Goal: Task Accomplishment & Management: Complete application form

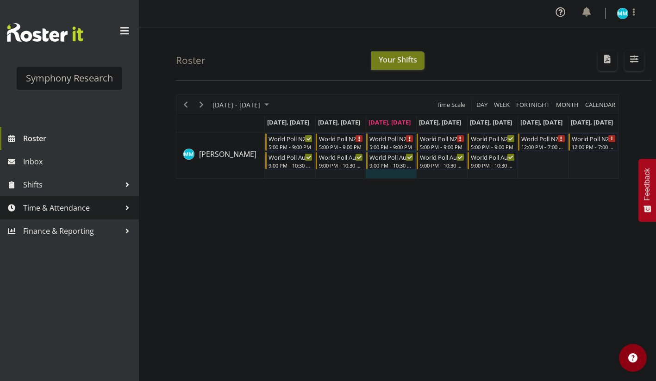
click at [80, 204] on span "Time & Attendance" at bounding box center [71, 208] width 97 height 14
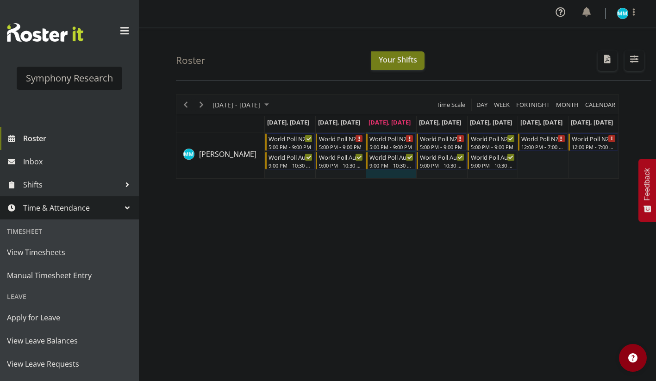
click at [80, 204] on span "Time & Attendance" at bounding box center [71, 208] width 97 height 14
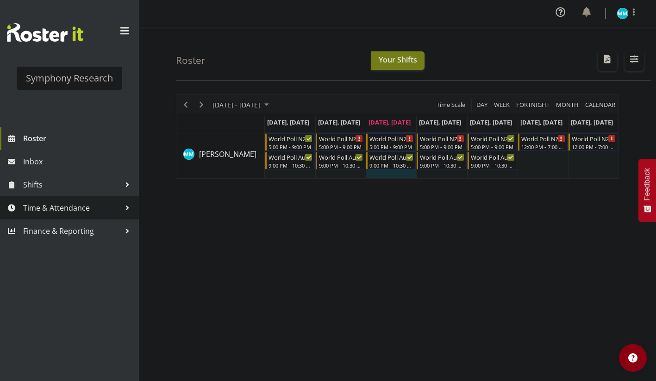
click at [80, 204] on span "Time & Attendance" at bounding box center [71, 208] width 97 height 14
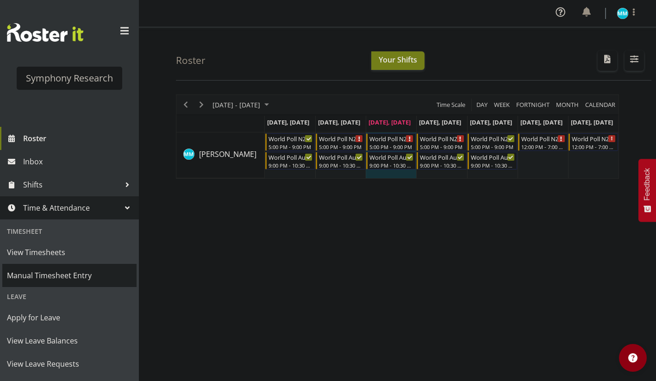
click at [82, 277] on span "Manual Timesheet Entry" at bounding box center [69, 276] width 125 height 14
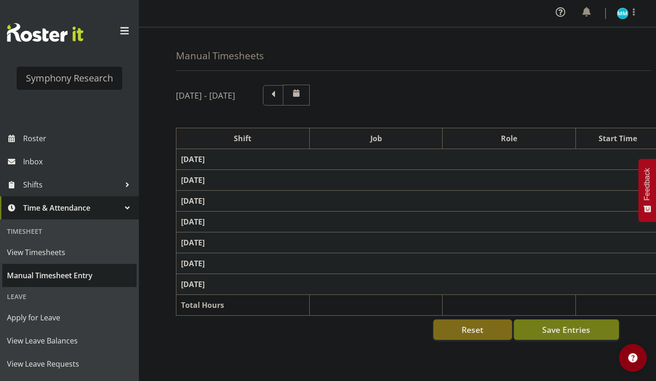
select select "41604"
select select "10527"
select select "47"
select select "56692"
select select "10499"
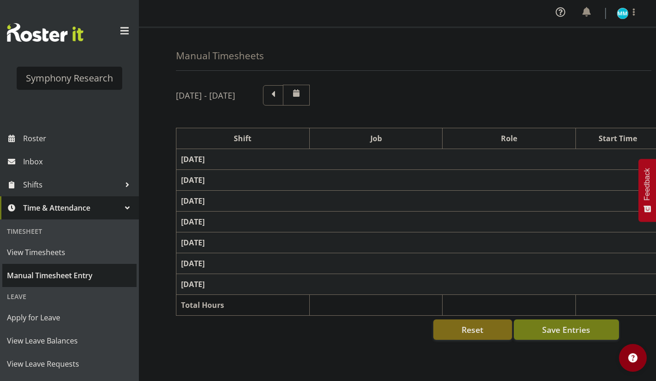
select select "47"
select select "56692"
select select "10499"
select select "47"
select select "57853"
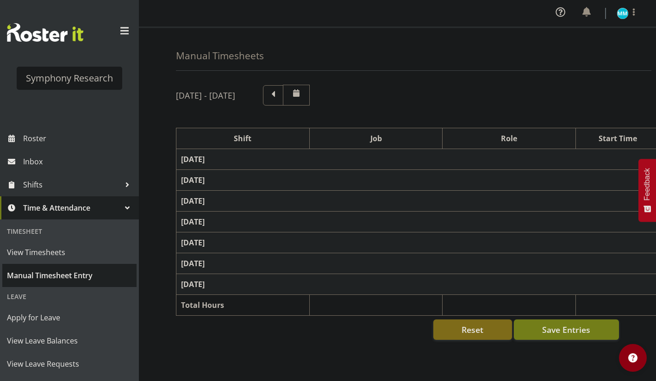
select select "10536"
select select "47"
select select "57511"
select select "10499"
select select "47"
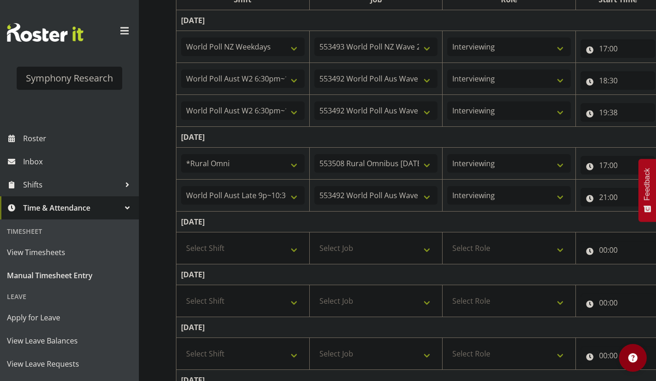
scroll to position [232, 0]
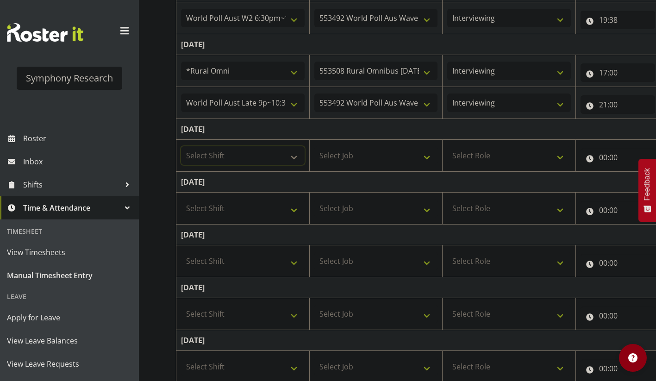
click at [276, 162] on select "Select Shift !!Weekend Residential (Roster IT Shift Label) *Business 9/10am ~ 4…" at bounding box center [243, 155] width 124 height 19
click at [280, 158] on select "Select Shift !!Weekend Residential (Roster IT Shift Label) *Business 9/10am ~ 4…" at bounding box center [243, 155] width 124 height 19
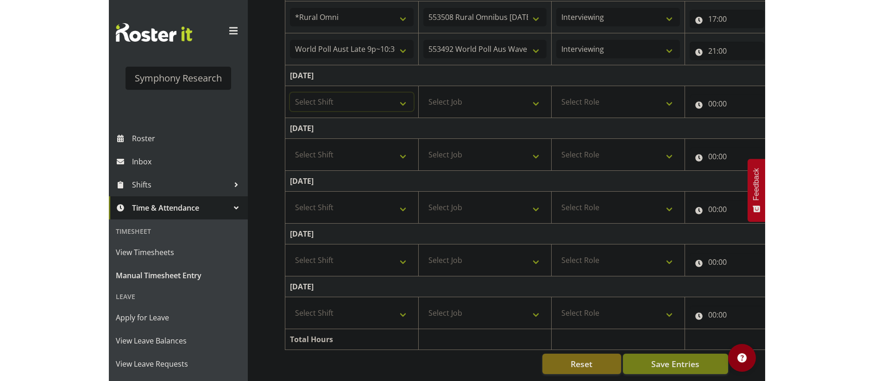
scroll to position [153, 0]
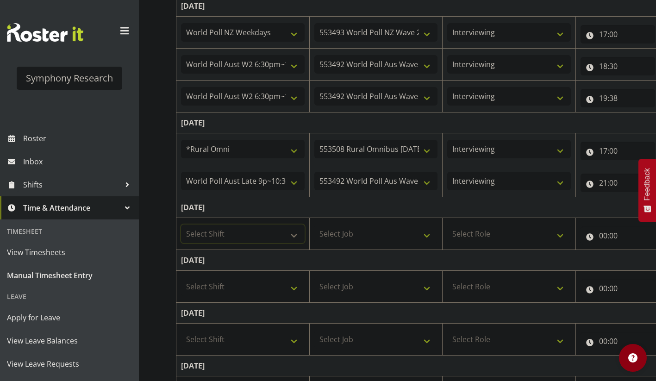
click at [278, 234] on select "Select Shift !!Weekend Residential (Roster IT Shift Label) *Business 9/10am ~ 4…" at bounding box center [243, 234] width 124 height 19
click at [181, 225] on select "Select Shift !!Weekend Residential (Roster IT Shift Label) *Business 9/10am ~ 4…" at bounding box center [243, 234] width 124 height 19
click at [270, 238] on select "!!Weekend Residential (Roster IT Shift Label) *Business 9/10am ~ 4:30pm *Busine…" at bounding box center [243, 234] width 124 height 19
select select "41604"
click at [181, 225] on select "!!Weekend Residential (Roster IT Shift Label) *Business 9/10am ~ 4:30pm *Busine…" at bounding box center [243, 234] width 124 height 19
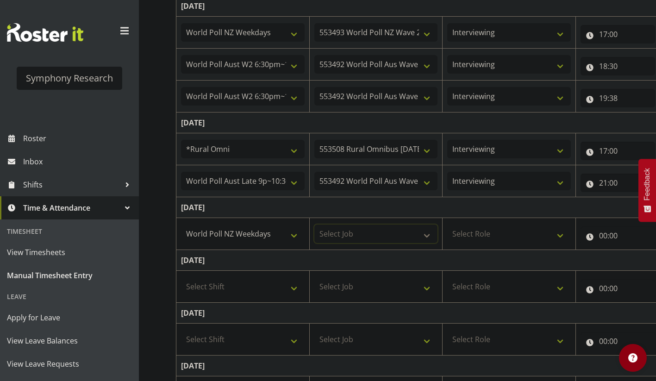
click at [350, 230] on select "Select Job 550060 IF Admin 553492 World Poll Aus Wave 2 Main 2025 553493 World …" at bounding box center [376, 234] width 124 height 19
select select "10527"
click at [314, 225] on select "Select Job 550060 IF Admin 553492 World Poll Aus Wave 2 Main 2025 553493 World …" at bounding box center [376, 234] width 124 height 19
click at [488, 225] on select "Select Role Briefing Interviewing" at bounding box center [509, 234] width 124 height 19
select select "47"
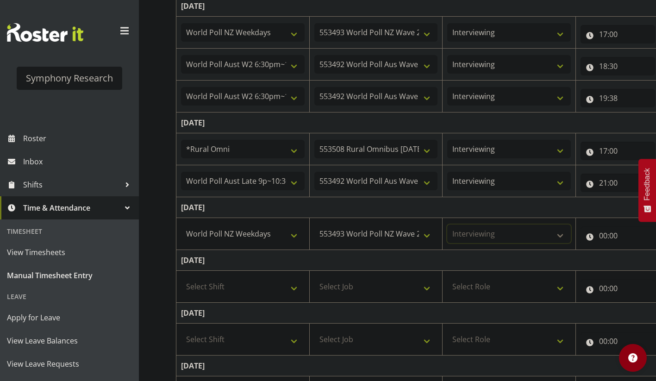
click at [447, 225] on select "Select Role Briefing Interviewing" at bounding box center [509, 234] width 124 height 19
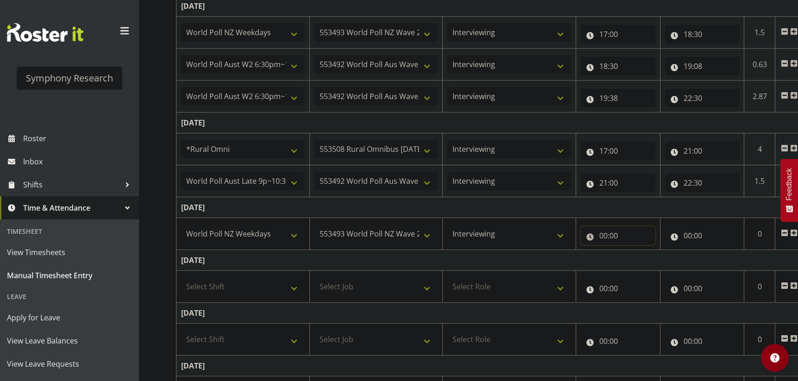
click at [604, 239] on input "00:00" at bounding box center [618, 235] width 75 height 19
click at [648, 263] on select "00 01 02 03 04 05 06 07 08 09 10 11 12 13 14 15 16 17 18 19 20 21 22 23" at bounding box center [644, 260] width 21 height 19
select select "17"
click at [634, 251] on select "00 01 02 03 04 05 06 07 08 09 10 11 12 13 14 15 16 17 18 19 20 21 22 23" at bounding box center [644, 260] width 21 height 19
type input "17:00"
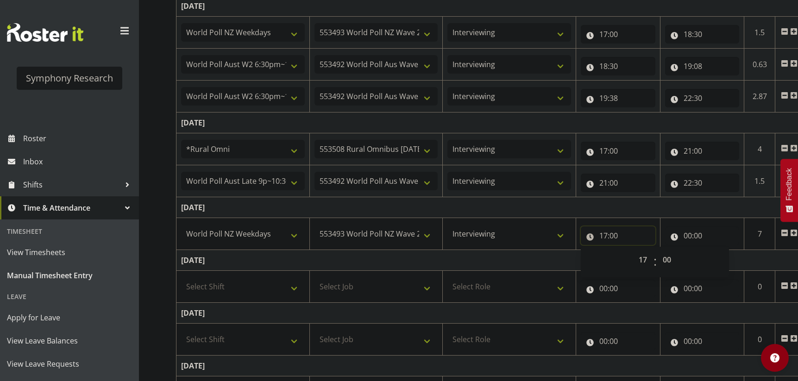
click at [619, 236] on input "17:00" at bounding box center [618, 235] width 75 height 19
click at [620, 236] on input "17:00" at bounding box center [618, 235] width 75 height 19
click at [656, 262] on select "00 01 02 03 04 05 06 07 08 09 10 11 12 13 14 15 16 17 18 19 20 21 22 23 24 25 2…" at bounding box center [668, 260] width 21 height 19
select select "16"
click at [656, 251] on select "00 01 02 03 04 05 06 07 08 09 10 11 12 13 14 15 16 17 18 19 20 21 22 23 24 25 2…" at bounding box center [668, 260] width 21 height 19
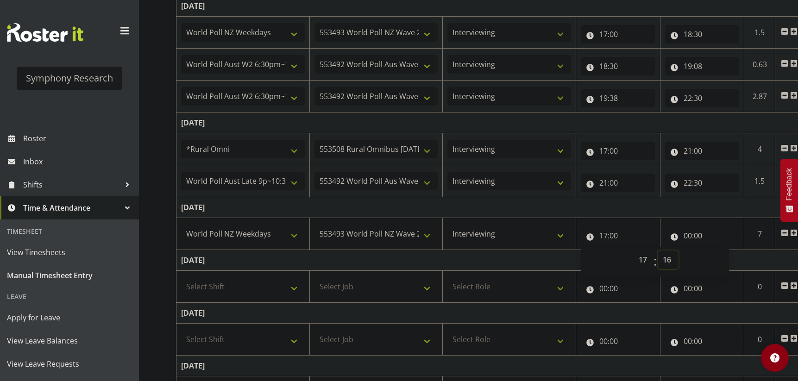
type input "17:16"
click at [656, 258] on select "00 01 02 03 04 05 06 07 08 09 10 11 12 13 14 15 16 17 18 19 20 21 22 23 24 25 2…" at bounding box center [668, 260] width 21 height 19
select select "17"
click at [656, 251] on select "00 01 02 03 04 05 06 07 08 09 10 11 12 13 14 15 16 17 18 19 20 21 22 23 24 25 2…" at bounding box center [668, 260] width 21 height 19
type input "17:17"
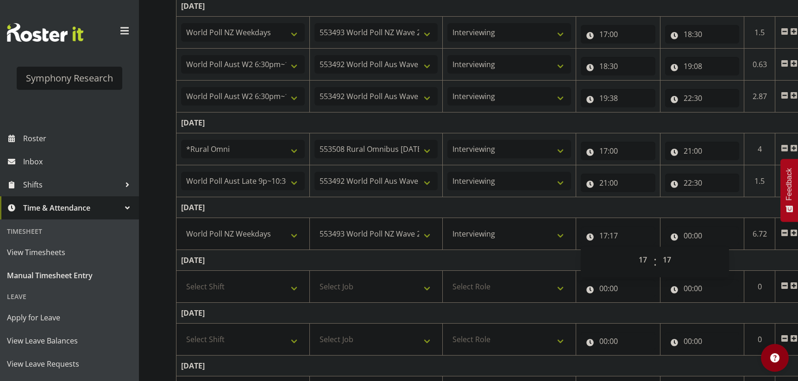
click at [647, 206] on td "Wednesday 27th August 2025" at bounding box center [500, 207] width 648 height 21
click at [656, 234] on input "00:00" at bounding box center [702, 235] width 75 height 19
click at [656, 256] on select "00 01 02 03 04 05 06 07 08 09 10 11 12 13 14 15 16 17 18 19 20 21 22 23" at bounding box center [728, 260] width 21 height 19
click at [656, 213] on td "Wednesday 27th August 2025" at bounding box center [500, 207] width 648 height 21
click at [656, 235] on input "00:00" at bounding box center [702, 235] width 75 height 19
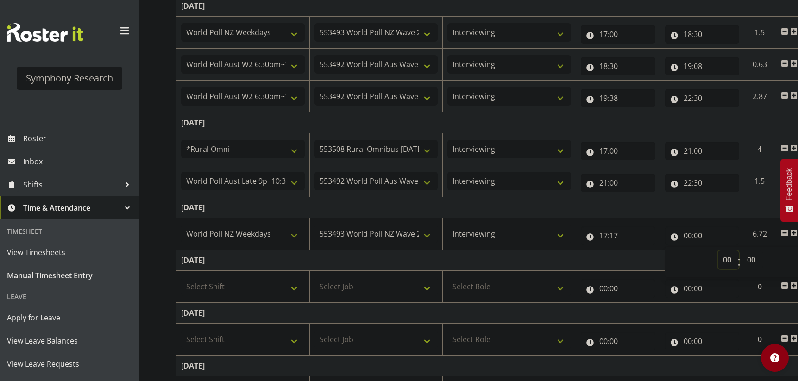
click at [656, 258] on select "00 01 02 03 04 05 06 07 08 09 10 11 12 13 14 15 16 17 18 19 20 21 22 23" at bounding box center [728, 260] width 21 height 19
select select "18"
click at [656, 251] on select "00 01 02 03 04 05 06 07 08 09 10 11 12 13 14 15 16 17 18 19 20 21 22 23" at bounding box center [728, 260] width 21 height 19
type input "18:00"
click at [656, 234] on input "18:00" at bounding box center [702, 235] width 75 height 19
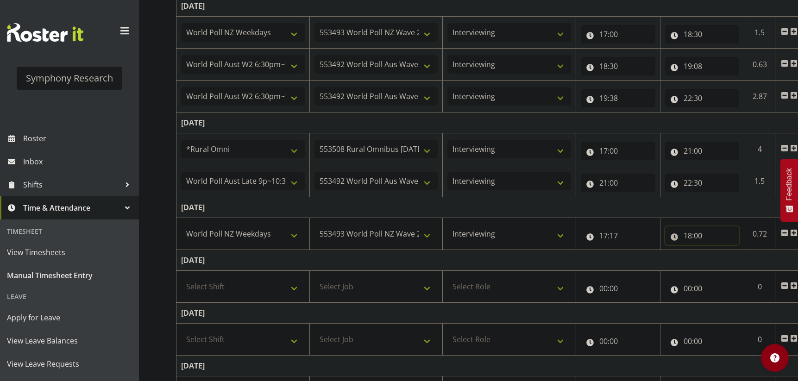
click at [656, 235] on input "18:00" at bounding box center [702, 235] width 75 height 19
click at [656, 258] on select "00 01 02 03 04 05 06 07 08 09 10 11 12 13 14 15 16 17 18 19 20 21 22 23 24 25 2…" at bounding box center [752, 260] width 21 height 19
select select "41"
click at [656, 251] on select "00 01 02 03 04 05 06 07 08 09 10 11 12 13 14 15 16 17 18 19 20 21 22 23 24 25 2…" at bounding box center [752, 260] width 21 height 19
type input "18:41"
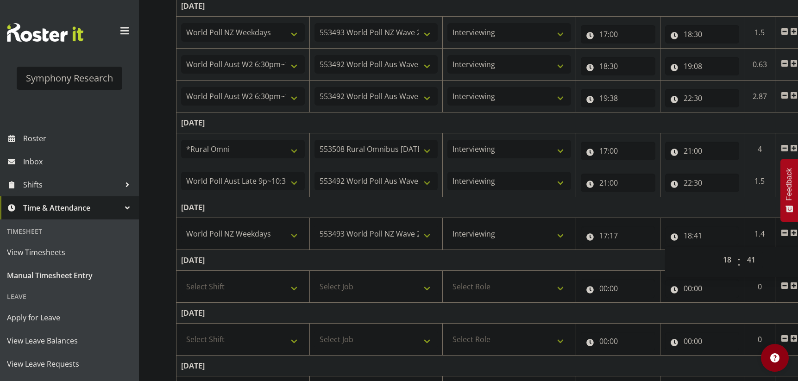
click at [656, 209] on td "Wednesday 27th August 2025" at bounding box center [500, 207] width 648 height 21
click at [656, 232] on span at bounding box center [793, 232] width 7 height 7
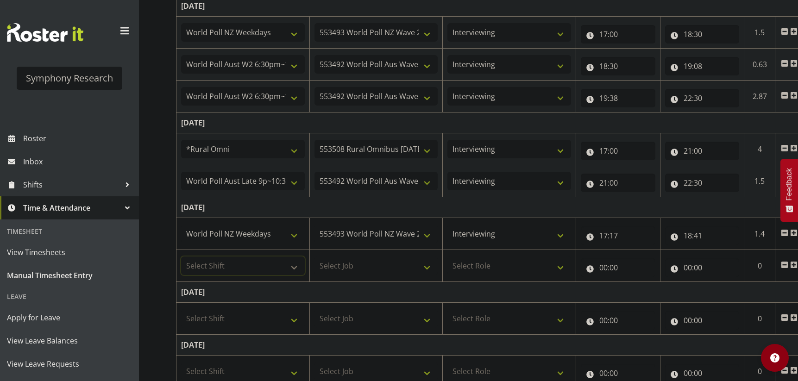
click at [240, 265] on select "Select Shift !!Weekend Residential (Roster IT Shift Label) *Business 9/10am ~ 4…" at bounding box center [243, 266] width 124 height 19
select select "56692"
click at [181, 257] on select "Select Shift !!Weekend Residential (Roster IT Shift Label) *Business 9/10am ~ 4…" at bounding box center [243, 266] width 124 height 19
click at [371, 268] on select "Select Job 550060 IF Admin 553492 World Poll Aus Wave 2 Main 2025 553493 World …" at bounding box center [376, 266] width 124 height 19
select select "10499"
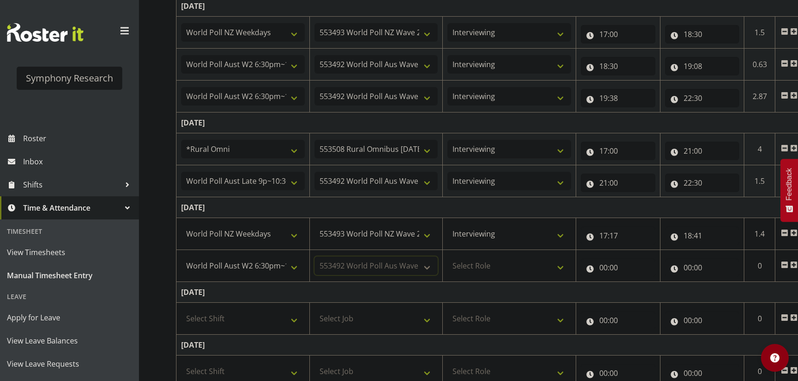
click at [314, 257] on select "Select Job 550060 IF Admin 553492 World Poll Aus Wave 2 Main 2025 553493 World …" at bounding box center [376, 266] width 124 height 19
click at [495, 260] on select "Select Role Briefing Interviewing" at bounding box center [509, 266] width 124 height 19
select select "47"
click at [447, 257] on select "Select Role Briefing Interviewing" at bounding box center [509, 266] width 124 height 19
click at [600, 265] on input "00:00" at bounding box center [618, 267] width 75 height 19
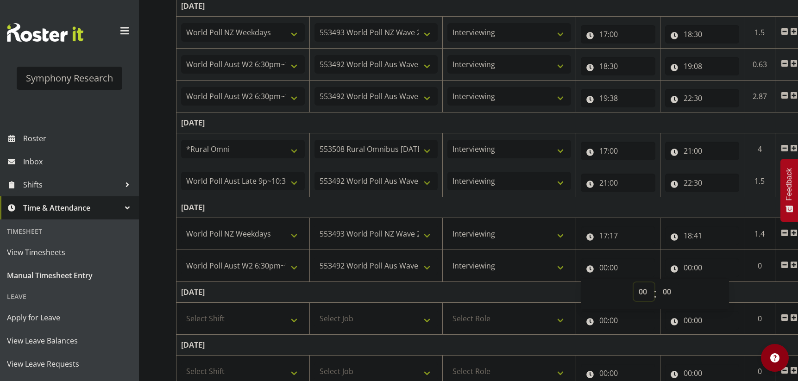
drag, startPoint x: 639, startPoint y: 289, endPoint x: 644, endPoint y: 291, distance: 5.7
click at [639, 289] on select "00 01 02 03 04 05 06 07 08 09 10 11 12 13 14 15 16 17 18 19 20 21 22 23" at bounding box center [644, 292] width 21 height 19
select select "18"
click at [634, 283] on select "00 01 02 03 04 05 06 07 08 09 10 11 12 13 14 15 16 17 18 19 20 21 22 23" at bounding box center [644, 292] width 21 height 19
type input "18:00"
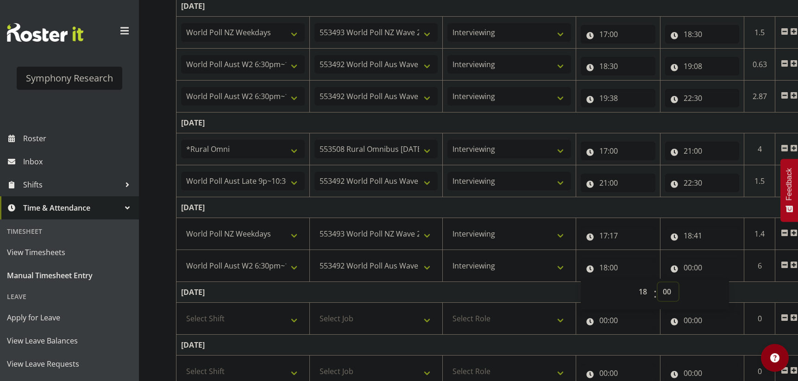
click at [656, 294] on select "00 01 02 03 04 05 06 07 08 09 10 11 12 13 14 15 16 17 18 19 20 21 22 23 24 25 2…" at bounding box center [668, 292] width 21 height 19
select select "41"
click at [656, 283] on select "00 01 02 03 04 05 06 07 08 09 10 11 12 13 14 15 16 17 18 19 20 21 22 23 24 25 2…" at bounding box center [668, 292] width 21 height 19
type input "18:41"
click at [632, 207] on td "Wednesday 27th August 2025" at bounding box center [500, 207] width 648 height 21
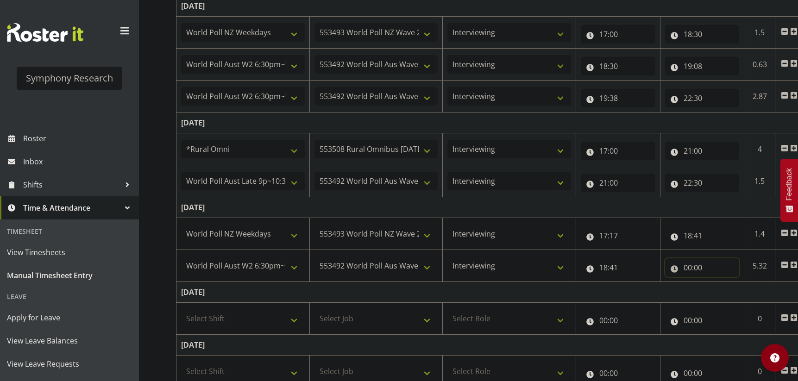
drag, startPoint x: 677, startPoint y: 263, endPoint x: 682, endPoint y: 264, distance: 4.7
click at [656, 263] on input "00:00" at bounding box center [702, 267] width 75 height 19
click at [656, 264] on input "00:00" at bounding box center [702, 267] width 75 height 19
click at [656, 269] on input "00:00" at bounding box center [702, 267] width 75 height 19
click at [656, 295] on select "00 01 02 03 04 05 06 07 08 09 10 11 12 13 14 15 16 17 18 19 20 21 22 23" at bounding box center [728, 292] width 21 height 19
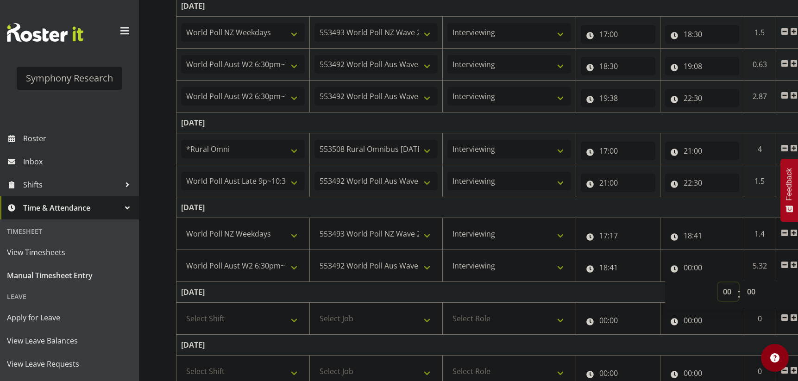
select select "20"
click at [656, 283] on select "00 01 02 03 04 05 06 07 08 09 10 11 12 13 14 15 16 17 18 19 20 21 22 23" at bounding box center [728, 292] width 21 height 19
type input "20:00"
click at [656, 264] on input "20:00" at bounding box center [702, 267] width 75 height 19
click at [656, 266] on input "20:00" at bounding box center [702, 267] width 75 height 19
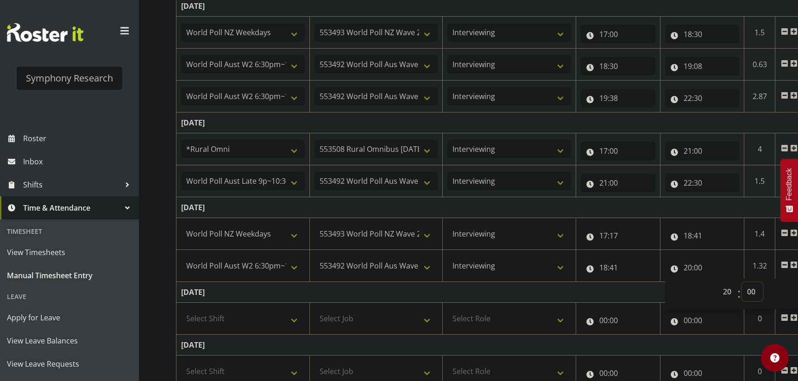
click at [656, 295] on select "00 01 02 03 04 05 06 07 08 09 10 11 12 13 14 15 16 17 18 19 20 21 22 23 24 25 2…" at bounding box center [752, 292] width 21 height 19
select select "5"
click at [656, 283] on select "00 01 02 03 04 05 06 07 08 09 10 11 12 13 14 15 16 17 18 19 20 21 22 23 24 25 2…" at bounding box center [752, 292] width 21 height 19
type input "20:05"
click at [656, 204] on td "Wednesday 27th August 2025" at bounding box center [500, 207] width 648 height 21
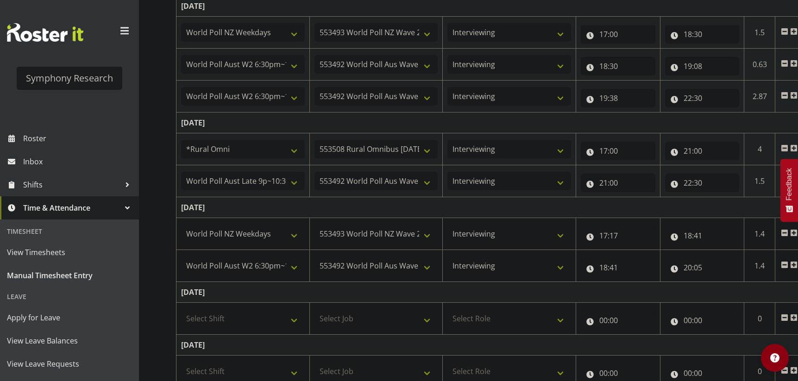
click at [656, 265] on span at bounding box center [793, 264] width 7 height 7
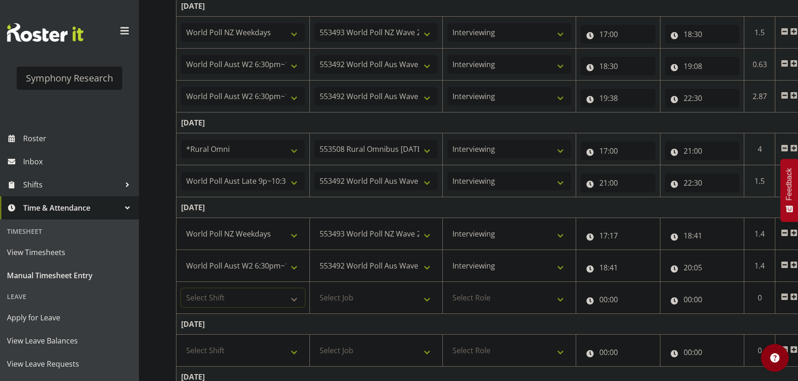
click at [245, 298] on select "Select Shift !!Weekend Residential (Roster IT Shift Label) *Business 9/10am ~ 4…" at bounding box center [243, 298] width 124 height 19
select select "56692"
click at [181, 289] on select "Select Shift !!Weekend Residential (Roster IT Shift Label) *Business 9/10am ~ 4…" at bounding box center [243, 298] width 124 height 19
click at [357, 295] on select "Select Job 550060 IF Admin 553492 World Poll Aus Wave 2 Main 2025 553493 World …" at bounding box center [376, 298] width 124 height 19
select select "10499"
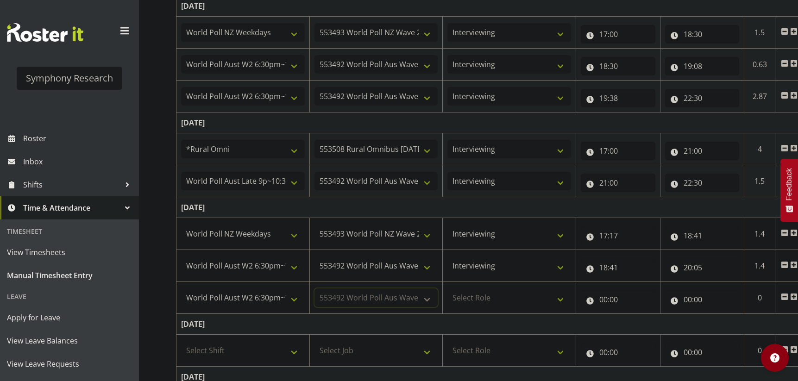
click at [314, 289] on select "Select Job 550060 IF Admin 553492 World Poll Aus Wave 2 Main 2025 553493 World …" at bounding box center [376, 298] width 124 height 19
click at [489, 308] on td "Select Role Briefing Interviewing" at bounding box center [509, 298] width 133 height 32
click at [490, 306] on select "Select Role Briefing Interviewing" at bounding box center [509, 298] width 124 height 19
select select "47"
click at [447, 289] on select "Select Role Briefing Interviewing" at bounding box center [509, 298] width 124 height 19
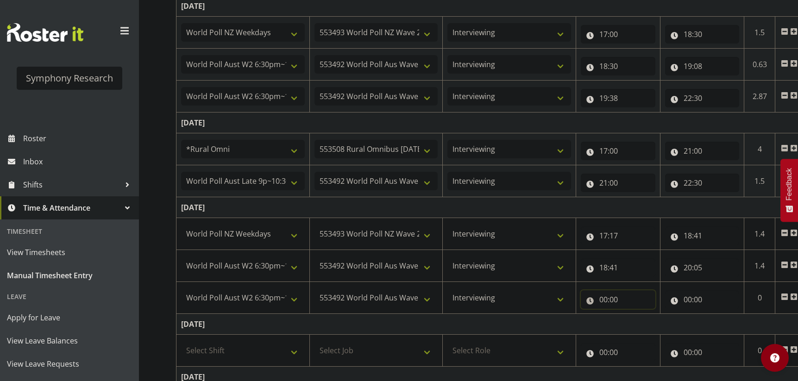
click at [607, 303] on input "00:00" at bounding box center [618, 299] width 75 height 19
click at [639, 327] on select "00 01 02 03 04 05 06 07 08 09 10 11 12 13 14 15 16 17 18 19 20 21 22 23" at bounding box center [644, 323] width 21 height 19
select select "20"
click at [634, 314] on select "00 01 02 03 04 05 06 07 08 09 10 11 12 13 14 15 16 17 18 19 20 21 22 23" at bounding box center [644, 323] width 21 height 19
type input "20:00"
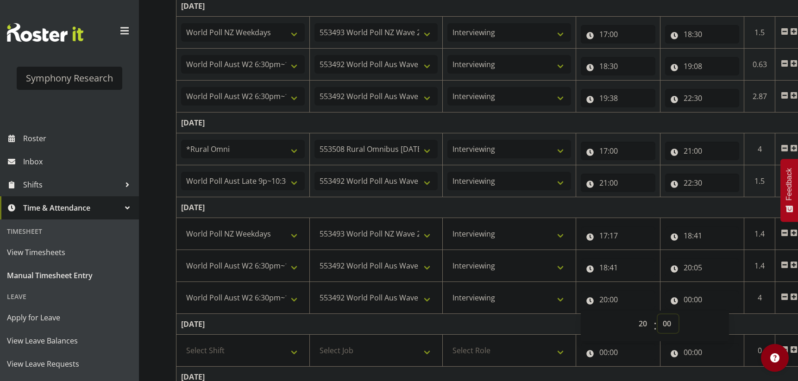
click at [656, 326] on select "00 01 02 03 04 05 06 07 08 09 10 11 12 13 14 15 16 17 18 19 20 21 22 23 24 25 2…" at bounding box center [668, 323] width 21 height 19
select select "35"
click at [656, 314] on select "00 01 02 03 04 05 06 07 08 09 10 11 12 13 14 15 16 17 18 19 20 21 22 23 24 25 2…" at bounding box center [668, 323] width 21 height 19
type input "20:35"
click at [656, 302] on input "00:00" at bounding box center [702, 299] width 75 height 19
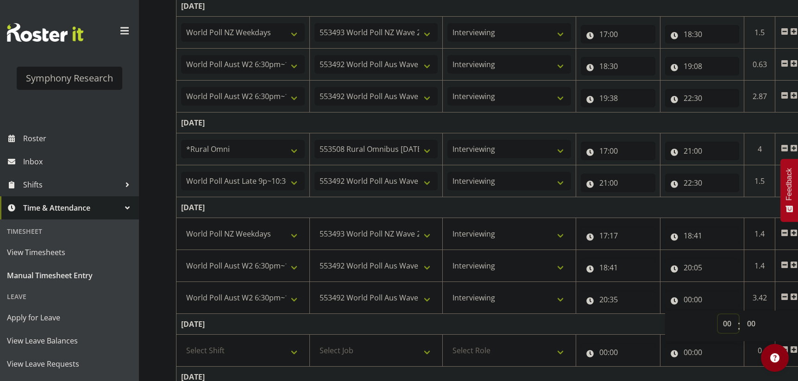
click at [656, 321] on select "00 01 02 03 04 05 06 07 08 09 10 11 12 13 14 15 16 17 18 19 20 21 22 23" at bounding box center [728, 323] width 21 height 19
click at [656, 300] on input "00:00" at bounding box center [702, 299] width 75 height 19
click at [656, 324] on select "00 01 02 03 04 05 06 07 08 09 10 11 12 13 14 15 16 17 18 19 20 21 22 23" at bounding box center [728, 323] width 21 height 19
select select "23"
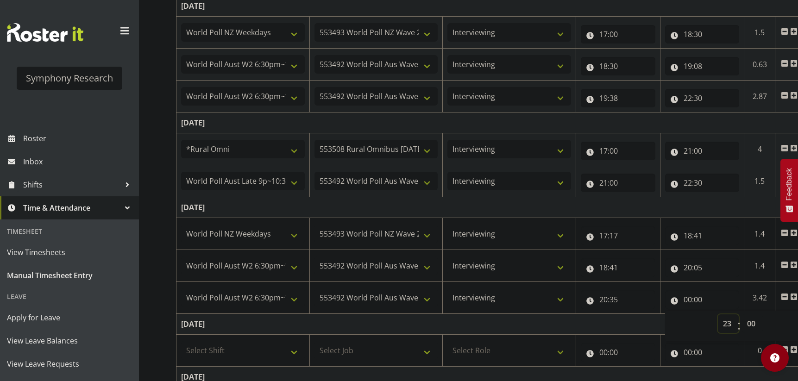
click at [656, 314] on select "00 01 02 03 04 05 06 07 08 09 10 11 12 13 14 15 16 17 18 19 20 21 22 23" at bounding box center [728, 323] width 21 height 19
type input "23:00"
click at [656, 301] on input "23:00" at bounding box center [702, 299] width 75 height 19
click at [656, 323] on select "00 01 02 03 04 05 06 07 08 09 10 11 12 13 14 15 16 17 18 19 20 21 22 23 24 25 2…" at bounding box center [752, 323] width 21 height 19
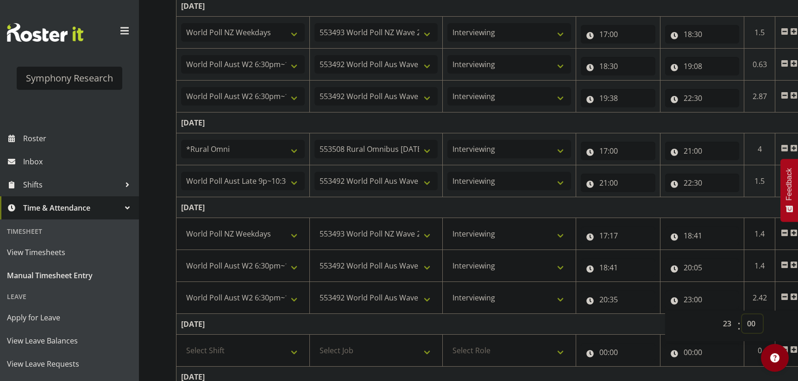
select select "4"
click at [656, 314] on select "00 01 02 03 04 05 06 07 08 09 10 11 12 13 14 15 16 17 18 19 20 21 22 23 24 25 2…" at bounding box center [752, 323] width 21 height 19
type input "23:04"
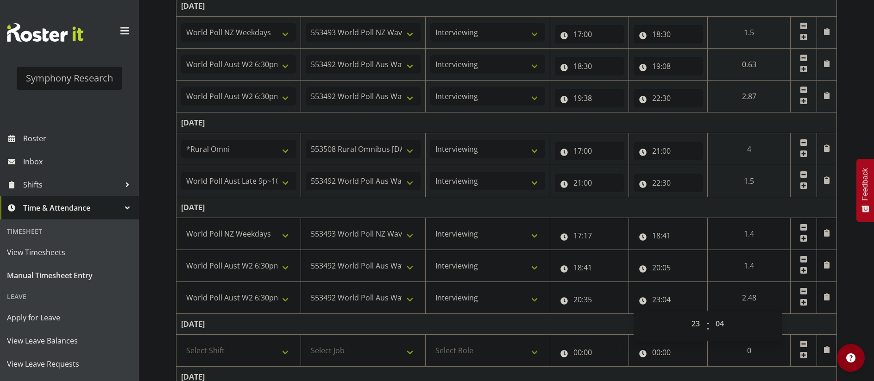
click at [656, 282] on div "August 25th - August 31st 2025 Shift Job Role Start Time End Time Total Monday …" at bounding box center [525, 251] width 698 height 653
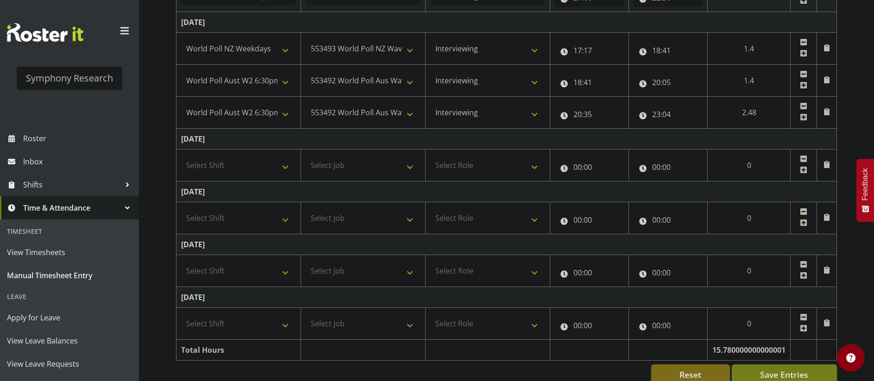
scroll to position [356, 0]
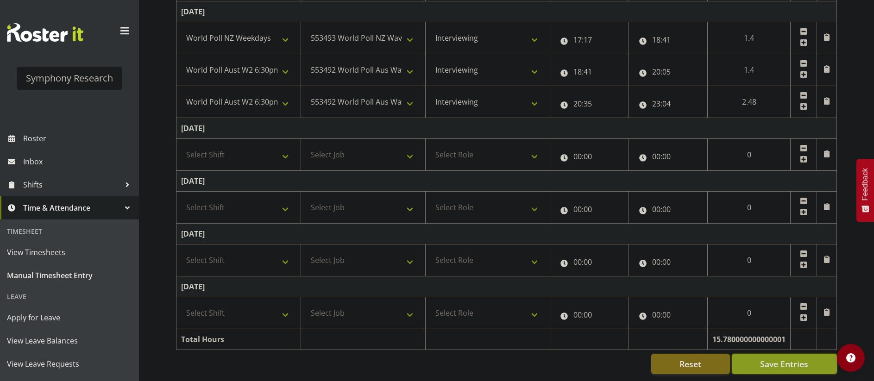
click at [656, 363] on span "Save Entries" at bounding box center [784, 364] width 48 height 12
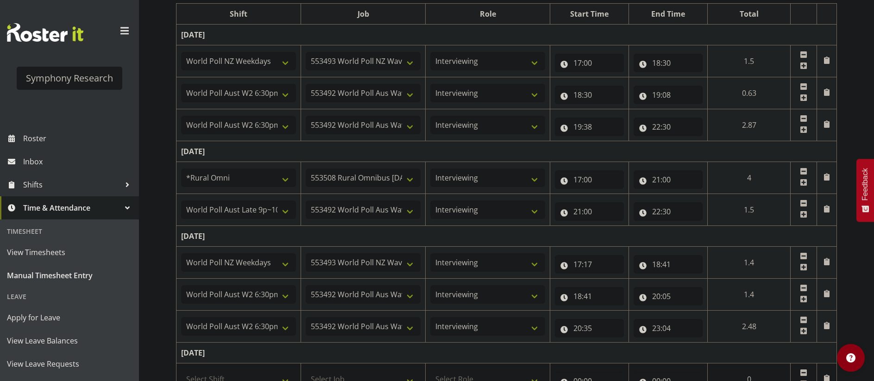
scroll to position [0, 0]
